Goal: Task Accomplishment & Management: Use online tool/utility

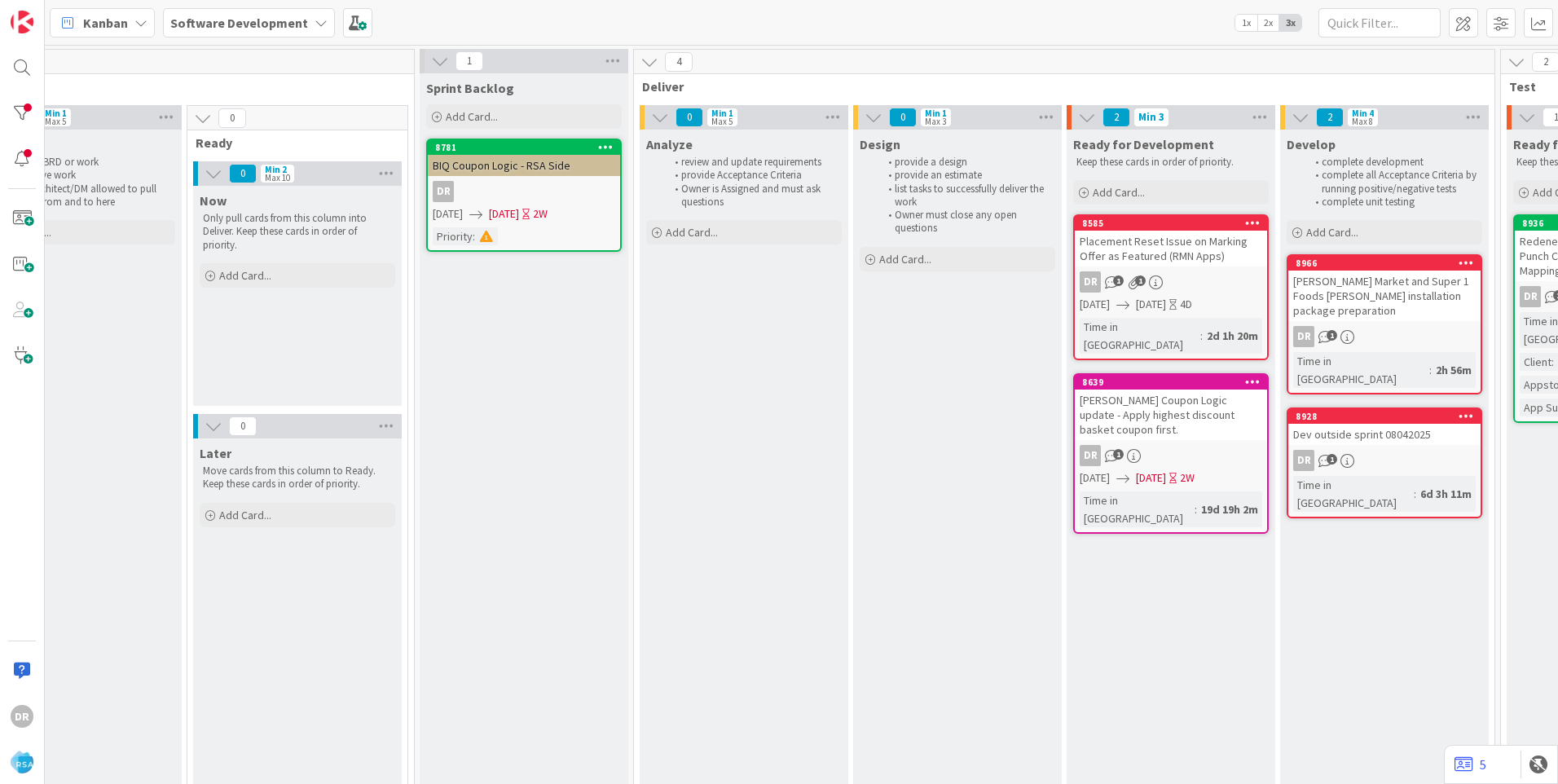
scroll to position [0, 1554]
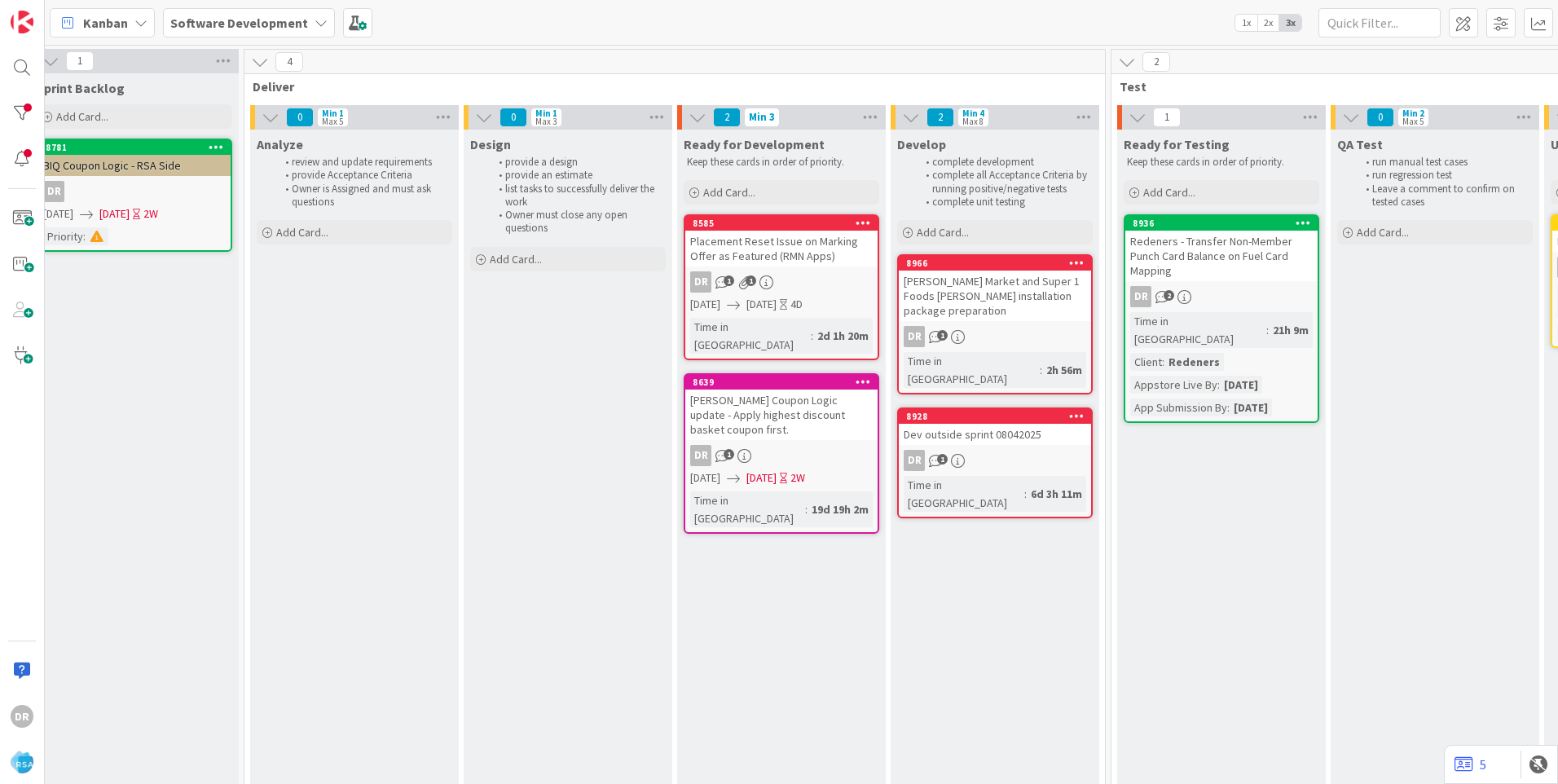
click at [1007, 287] on div "[PERSON_NAME] Market and Super 1 Foods [PERSON_NAME] installation package prepa…" at bounding box center [994, 295] width 192 height 50
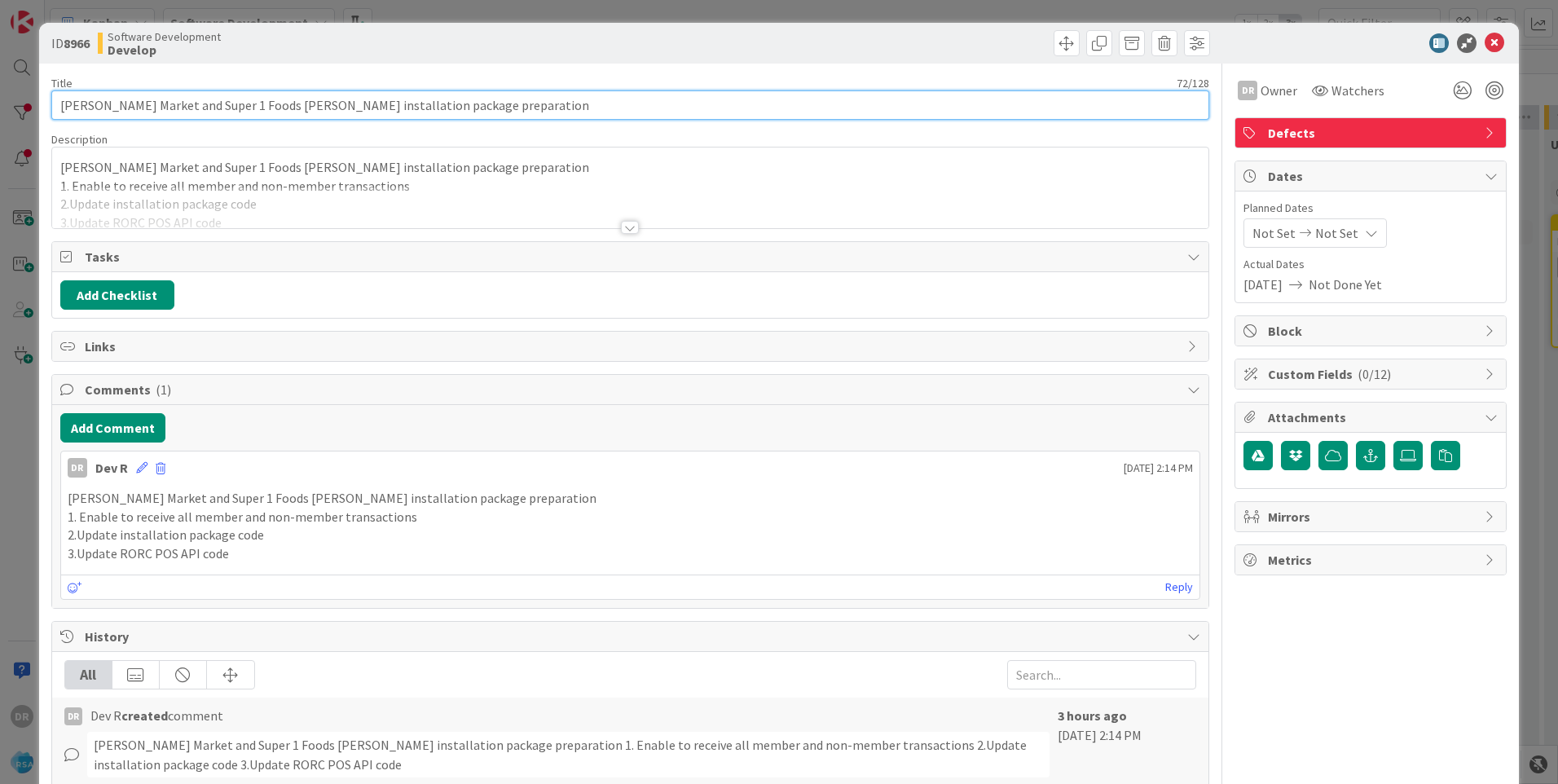
click at [173, 107] on input "[PERSON_NAME] Market and Super 1 Foods [PERSON_NAME] installation package prepa…" at bounding box center [630, 105] width 1158 height 29
paste input "cutbankbigskyfoods"
drag, startPoint x: 621, startPoint y: 108, endPoint x: 44, endPoint y: 82, distance: 577.6
click at [44, 82] on div "ID 8966 Software Development Develop Title 91 / 128 [PERSON_NAME] Market,Super …" at bounding box center [779, 505] width 1479 height 966
type input "[PERSON_NAME] Market,Super 1 Foods [PERSON_NAME] and cutbankbigskyfoods install…"
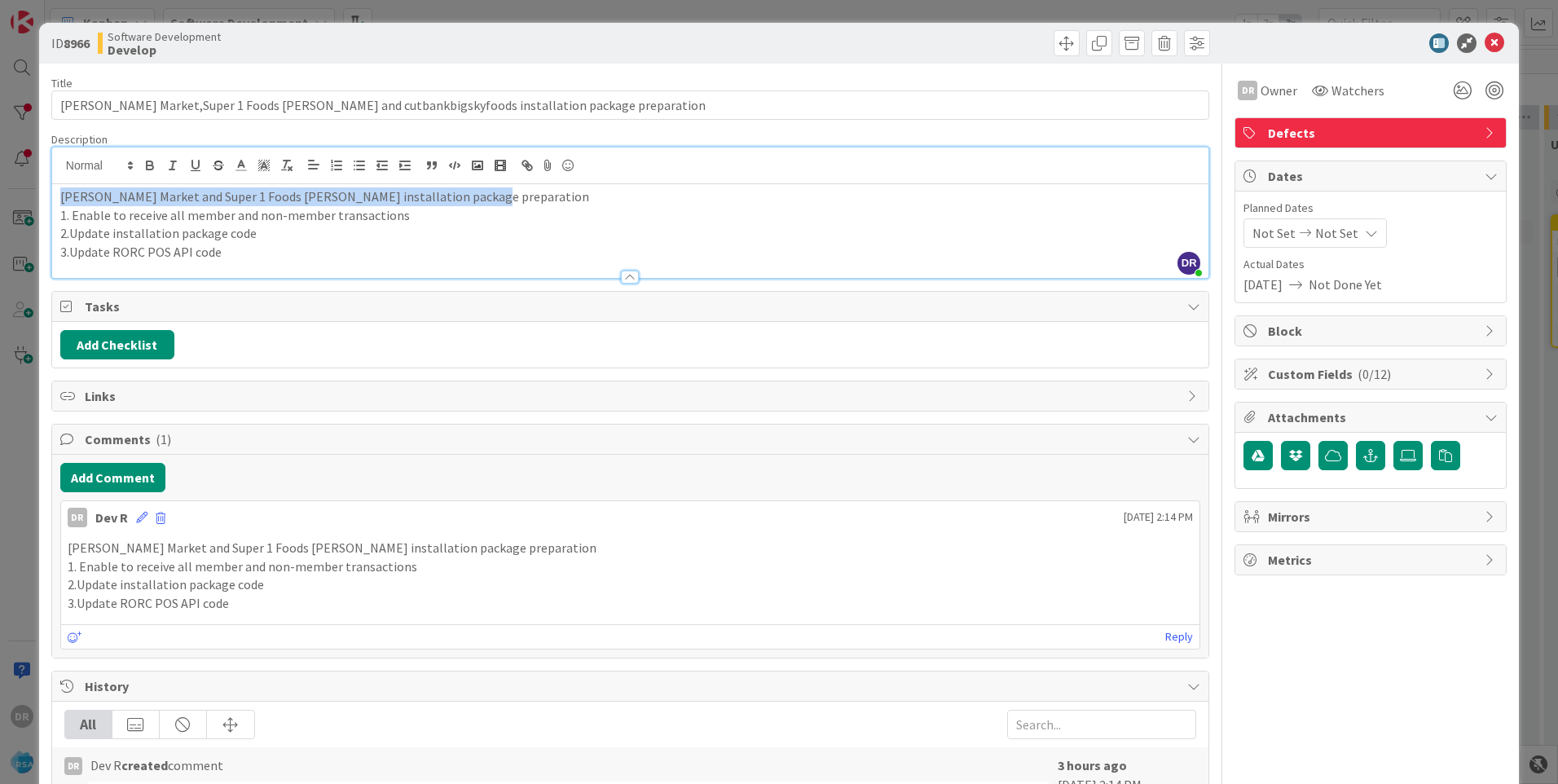
drag, startPoint x: 478, startPoint y: 166, endPoint x: 43, endPoint y: 181, distance: 435.3
click at [43, 181] on div "ID 8966 Software Development Develop Title 91 / 128 [PERSON_NAME] Market,Super …" at bounding box center [779, 530] width 1479 height 1015
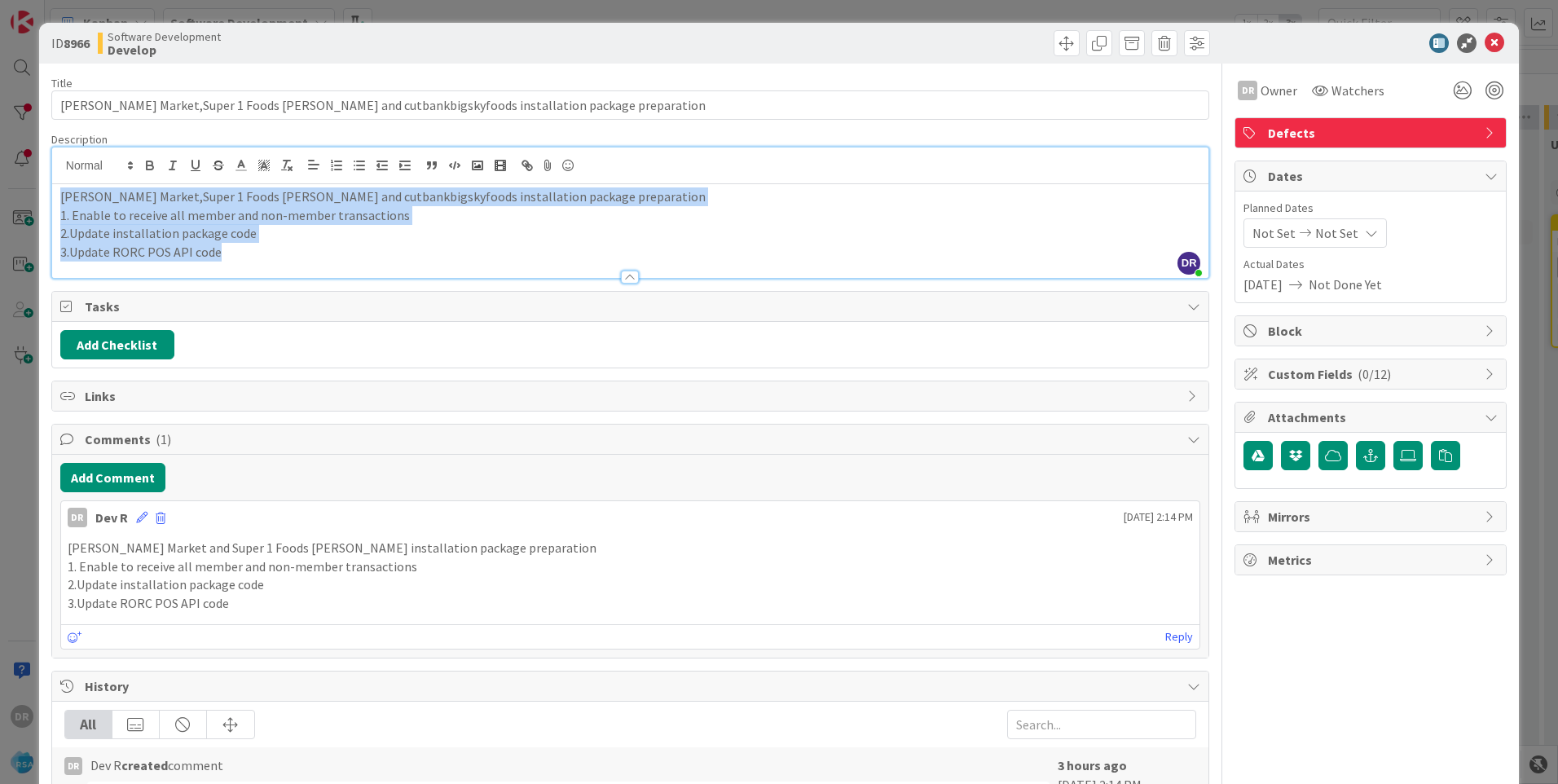
copy div "[PERSON_NAME] Market,Super 1 Foods [PERSON_NAME] and cutbankbigskyfoods install…"
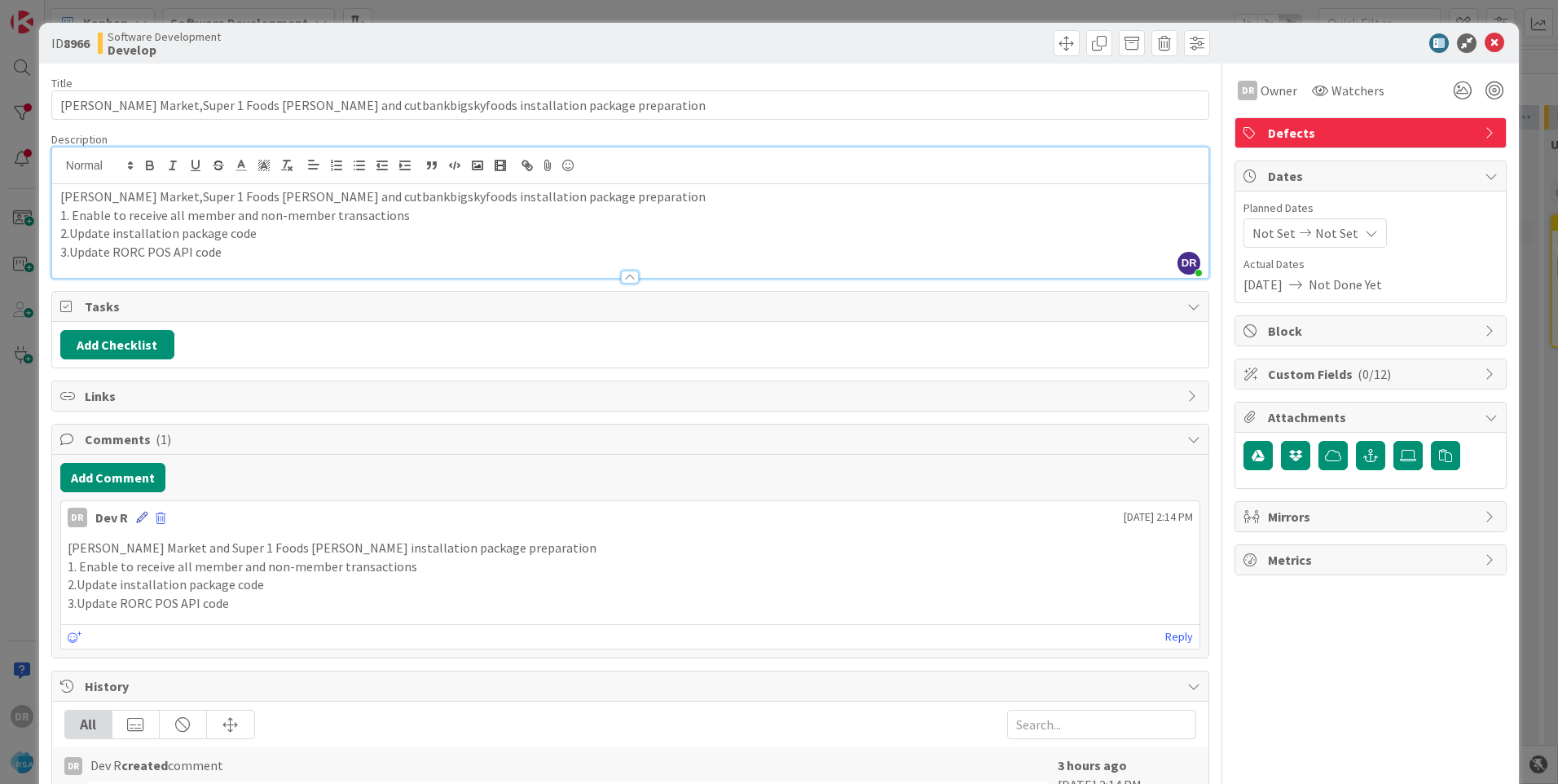
click at [140, 490] on icon at bounding box center [142, 517] width 11 height 11
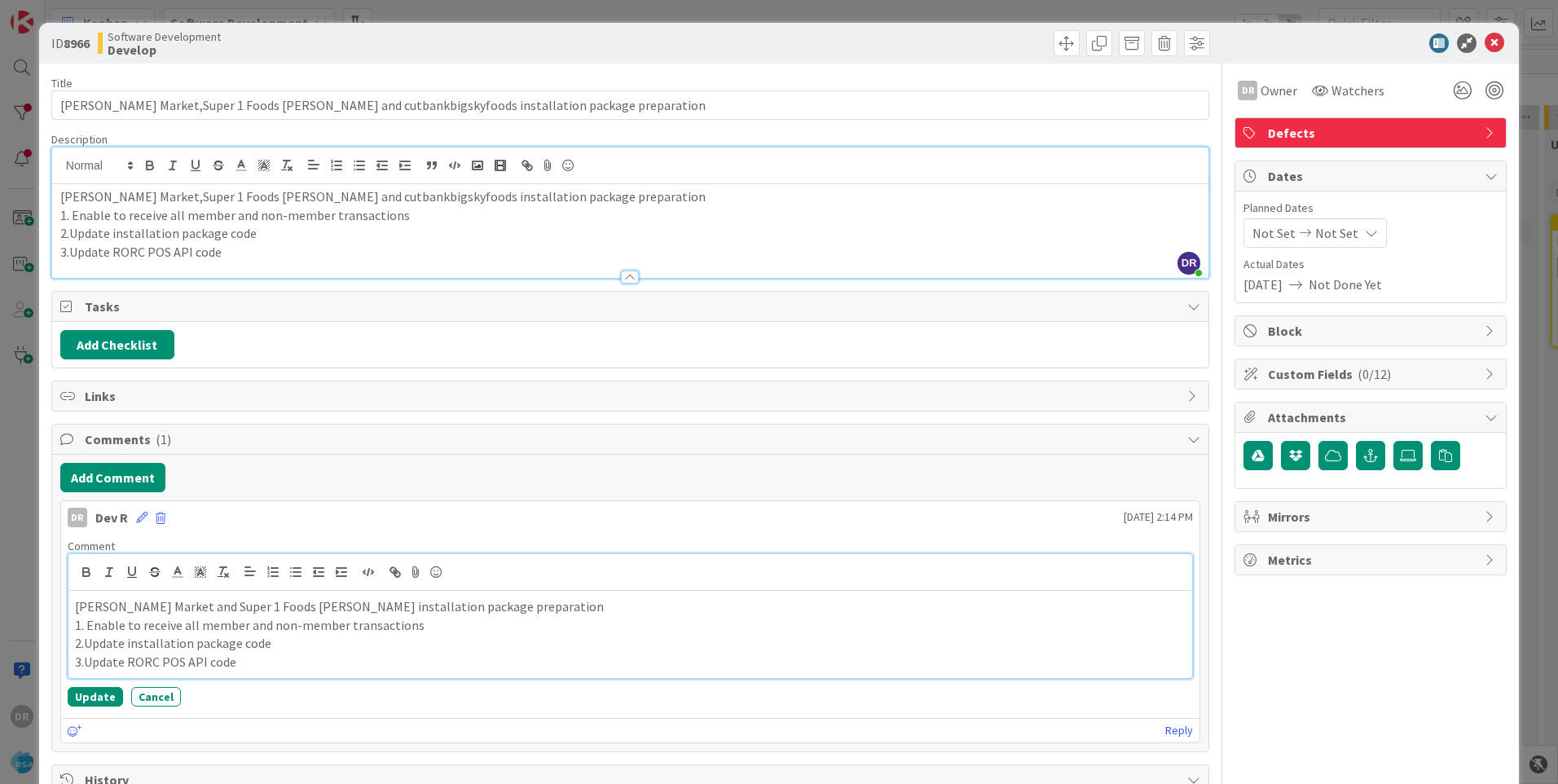
click at [246, 490] on p "2.Update installation package code" at bounding box center [630, 643] width 1111 height 19
click at [102, 490] on button "Update" at bounding box center [96, 696] width 56 height 20
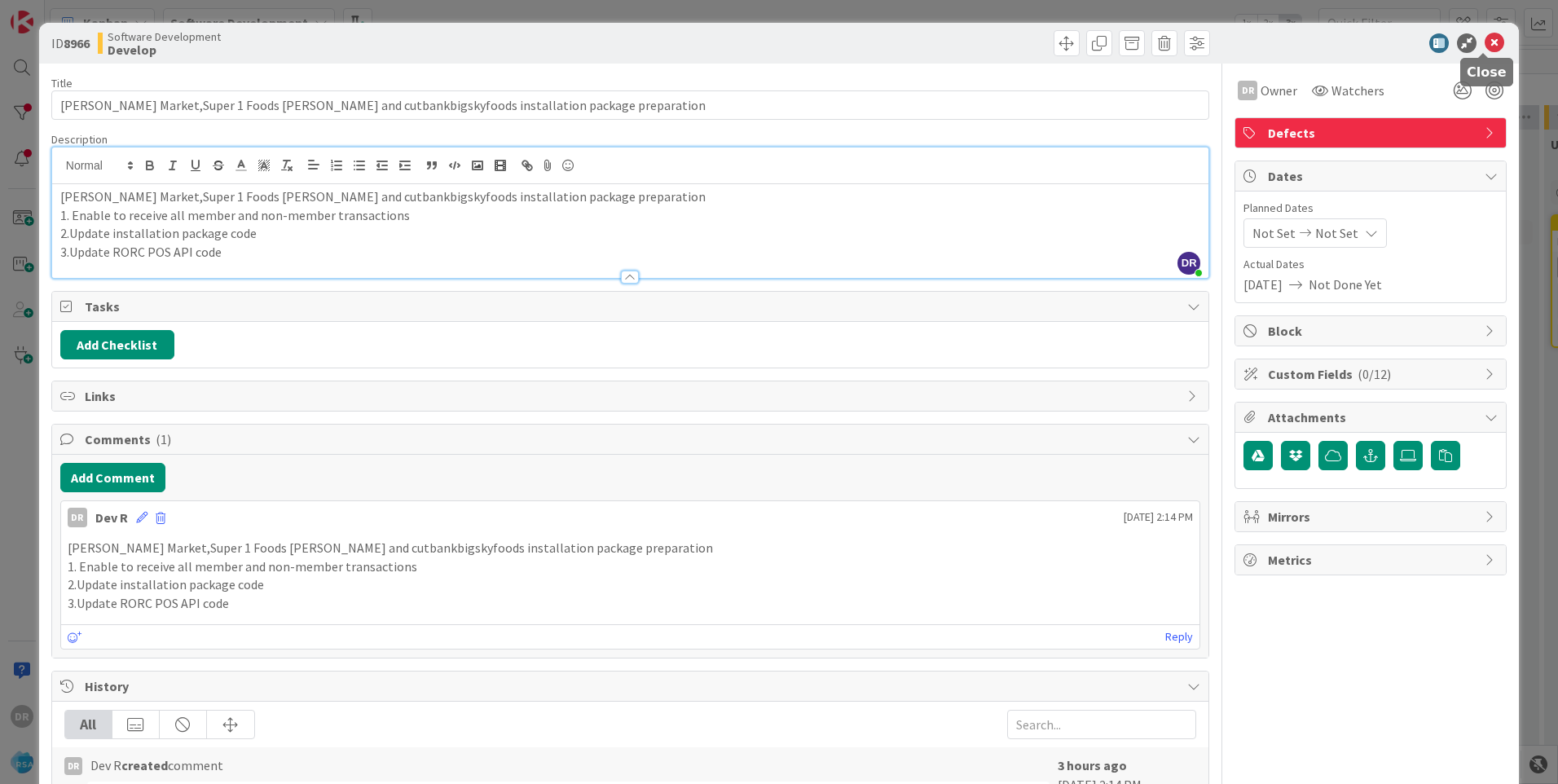
click at [1036, 41] on icon at bounding box center [1495, 43] width 20 height 20
